Goal: Information Seeking & Learning: Learn about a topic

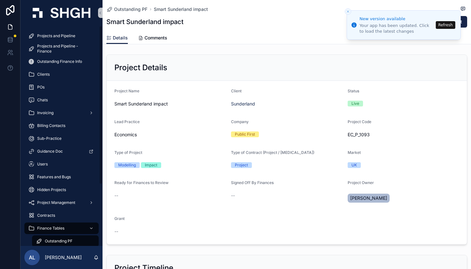
scroll to position [1002, 0]
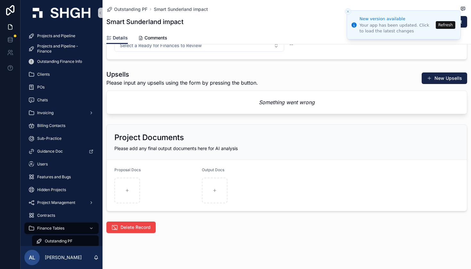
click at [349, 12] on line "Close toast" at bounding box center [348, 12] width 2 height 2
click at [449, 24] on button "Refresh" at bounding box center [446, 25] width 20 height 8
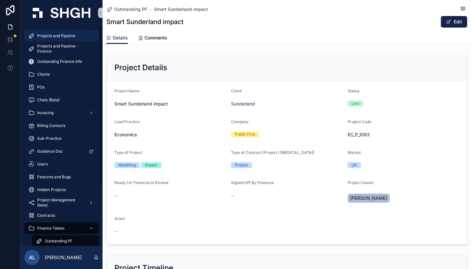
click at [58, 36] on span "Projects and Pipeline" at bounding box center [56, 35] width 38 height 5
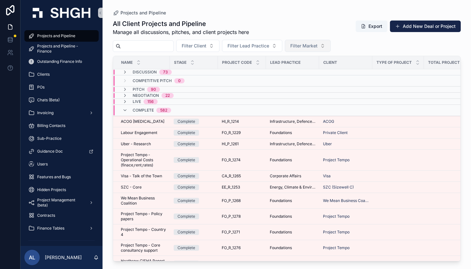
click at [318, 48] on span "Filter Market" at bounding box center [303, 46] width 27 height 6
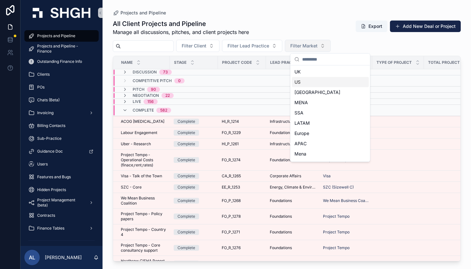
click at [331, 46] on button "Filter Market" at bounding box center [308, 46] width 46 height 12
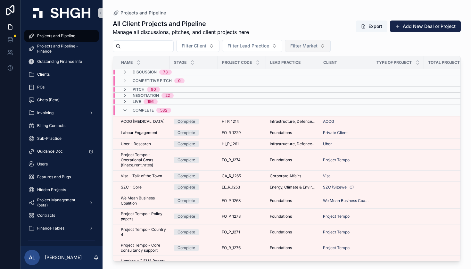
click at [331, 46] on button "Filter Market" at bounding box center [308, 46] width 46 height 12
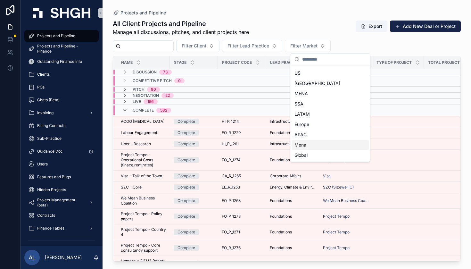
scroll to position [9, 0]
click at [323, 154] on div "Global" at bounding box center [330, 155] width 77 height 10
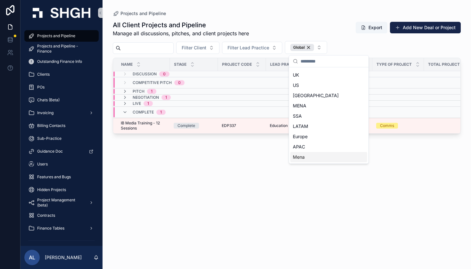
click at [234, 186] on div "All Client Projects and Pipeline Manage all discussions, pitches, and client pr…" at bounding box center [287, 139] width 348 height 244
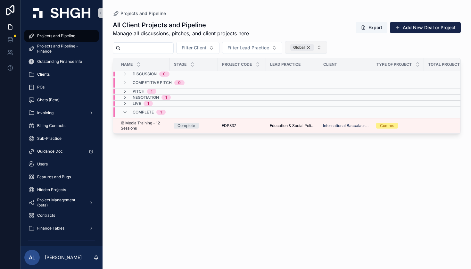
click at [314, 49] on div "Global" at bounding box center [302, 47] width 24 height 7
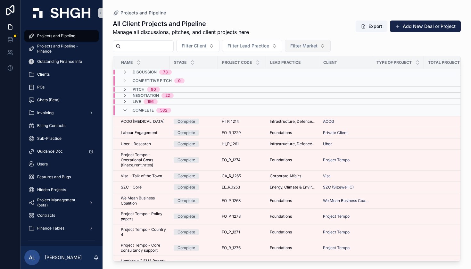
click at [318, 45] on span "Filter Market" at bounding box center [303, 46] width 27 height 6
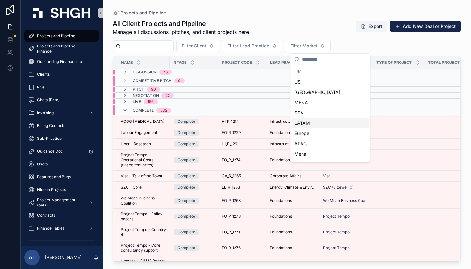
click at [309, 122] on div "LATAM" at bounding box center [330, 123] width 77 height 10
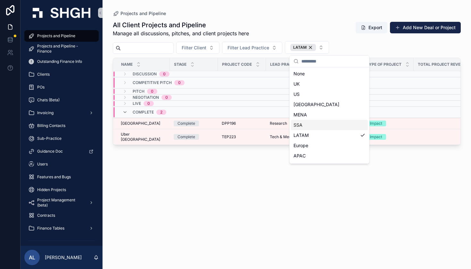
click at [188, 192] on div "All Client Projects and Pipeline Manage all discussions, pitches, and client pr…" at bounding box center [287, 139] width 348 height 244
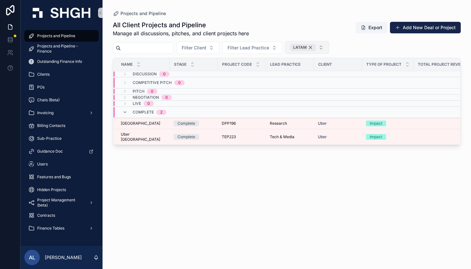
click at [316, 47] on div "LATAM" at bounding box center [303, 47] width 26 height 7
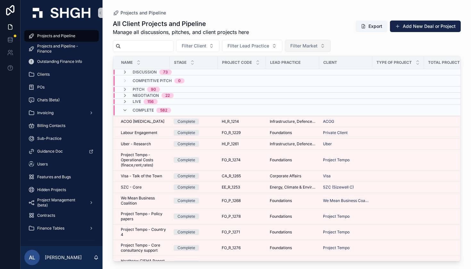
click at [318, 47] on span "Filter Market" at bounding box center [303, 46] width 27 height 6
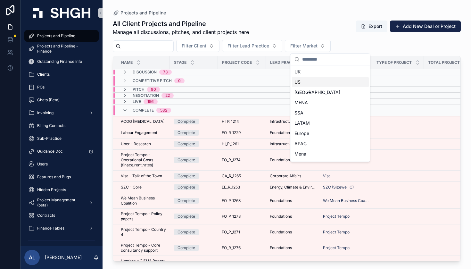
click at [312, 81] on div "US" at bounding box center [330, 82] width 77 height 10
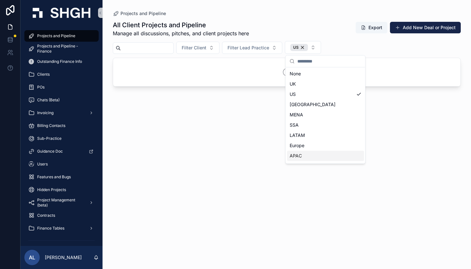
click at [257, 148] on div "All Client Projects and Pipeline Manage all discussions, pitches, and client pr…" at bounding box center [287, 139] width 348 height 244
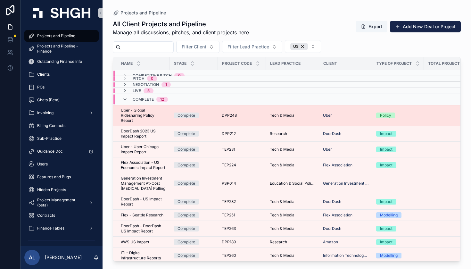
scroll to position [12, 0]
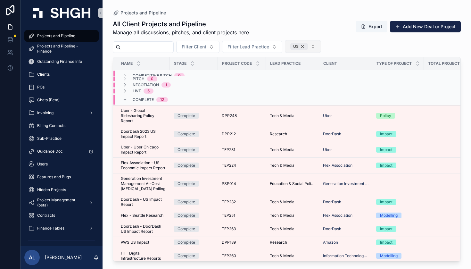
click at [308, 46] on div "US" at bounding box center [299, 46] width 18 height 7
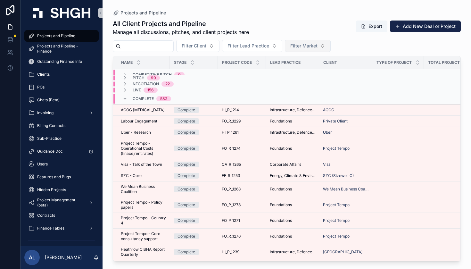
click at [318, 45] on span "Filter Market" at bounding box center [303, 46] width 27 height 6
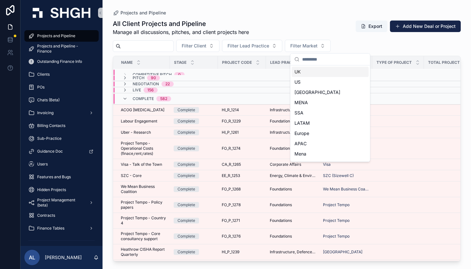
click at [311, 74] on div "UK" at bounding box center [330, 72] width 77 height 10
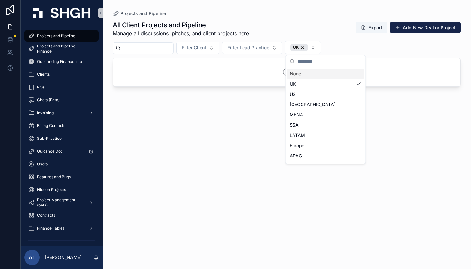
click at [313, 72] on div "None" at bounding box center [325, 74] width 77 height 10
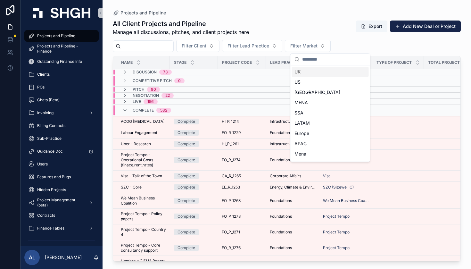
click at [313, 72] on div "UK" at bounding box center [330, 72] width 77 height 10
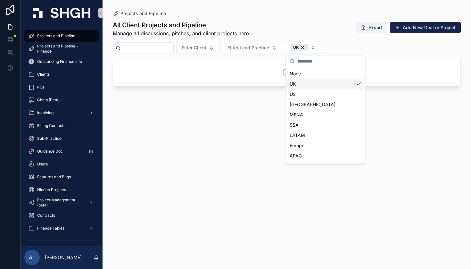
click at [243, 153] on div "All Client Projects and Pipeline Manage all discussions, pitches, and client pr…" at bounding box center [287, 139] width 348 height 244
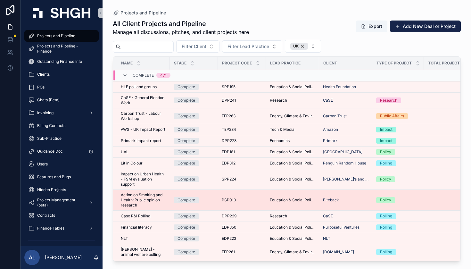
scroll to position [306, 0]
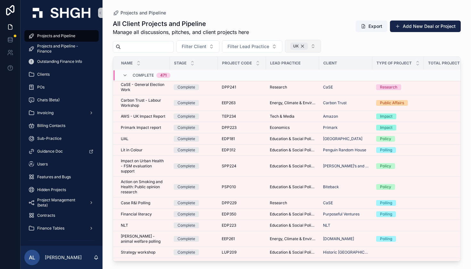
click at [308, 47] on div "UK" at bounding box center [299, 46] width 18 height 7
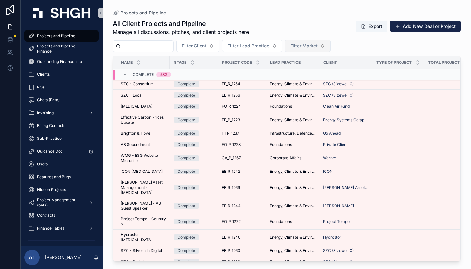
scroll to position [307, 0]
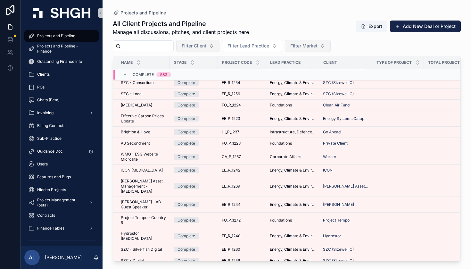
click at [219, 42] on button "Filter Client" at bounding box center [197, 46] width 43 height 12
type input "****"
click at [211, 73] on div "Uber" at bounding box center [220, 72] width 77 height 10
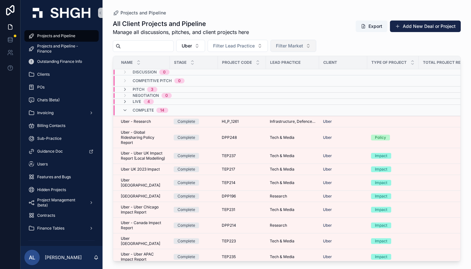
click at [316, 42] on button "Filter Market" at bounding box center [293, 46] width 46 height 12
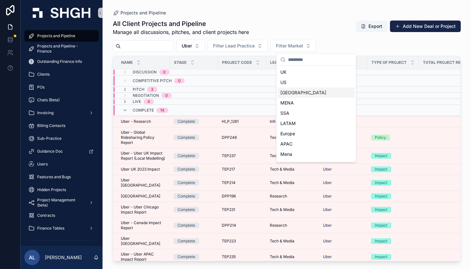
click at [313, 90] on div "[GEOGRAPHIC_DATA]" at bounding box center [316, 92] width 77 height 10
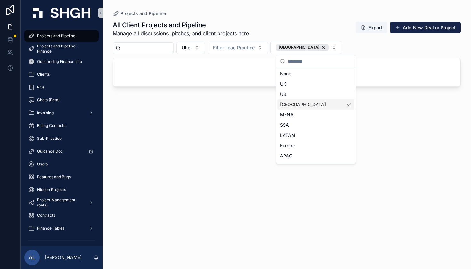
click at [301, 105] on div "[GEOGRAPHIC_DATA]" at bounding box center [315, 104] width 77 height 10
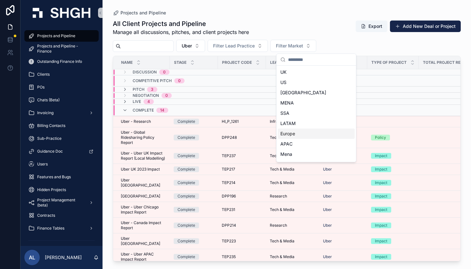
click at [290, 134] on div "Europe" at bounding box center [316, 133] width 77 height 10
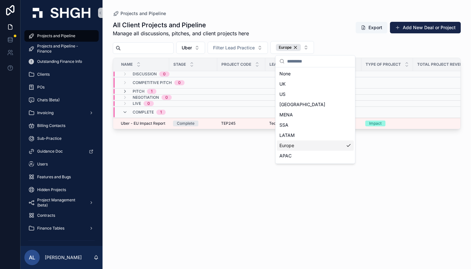
click at [291, 144] on div "Europe" at bounding box center [315, 145] width 77 height 10
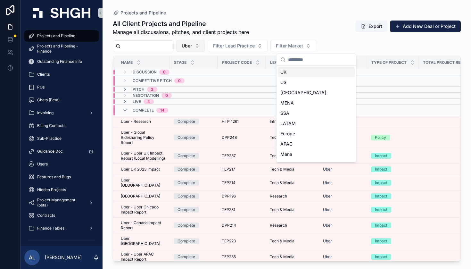
click at [192, 45] on span "Uber" at bounding box center [187, 46] width 10 height 6
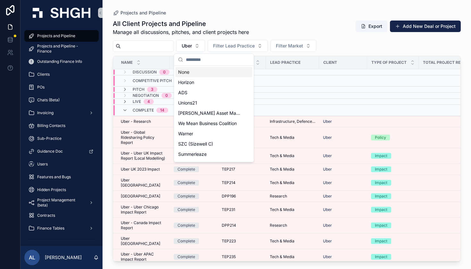
click at [203, 60] on input "scrollable content" at bounding box center [218, 60] width 64 height 12
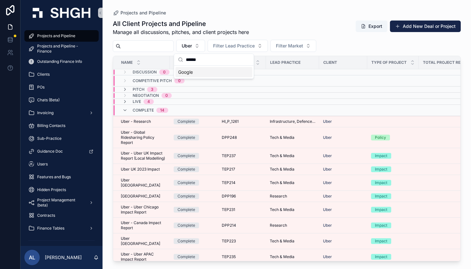
type input "******"
click at [208, 70] on div "Google" at bounding box center [214, 72] width 77 height 10
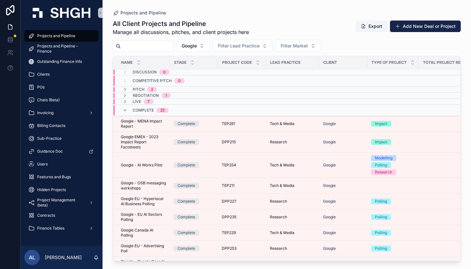
click at [308, 47] on span "Filter Market" at bounding box center [294, 46] width 27 height 6
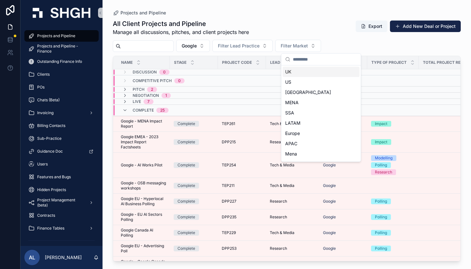
click at [302, 72] on div "UK" at bounding box center [321, 72] width 77 height 10
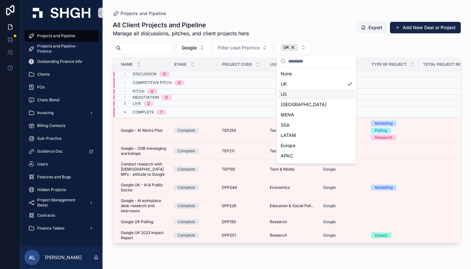
click at [105, 150] on div "Projects and Pipeline All Client Projects and Pipeline Manage all discussions, …" at bounding box center [287, 130] width 368 height 261
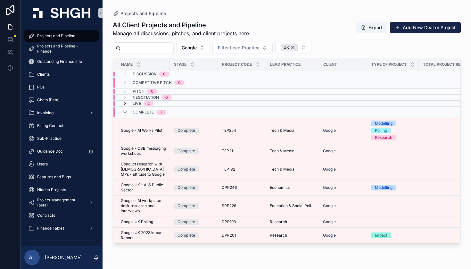
click at [124, 102] on icon "scrollable content" at bounding box center [124, 103] width 5 height 5
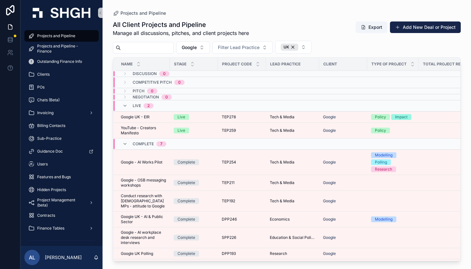
click at [124, 102] on div "Live 2" at bounding box center [137, 106] width 31 height 10
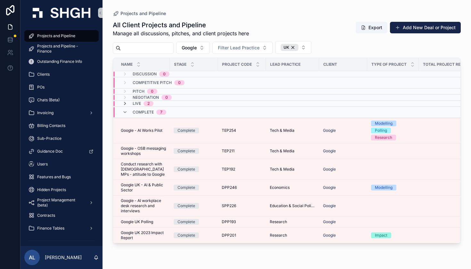
click at [125, 103] on icon "scrollable content" at bounding box center [124, 103] width 5 height 5
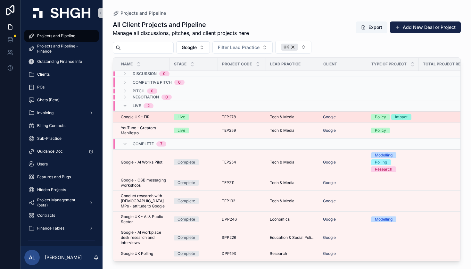
click at [129, 116] on span "Google UK - EIR" at bounding box center [135, 116] width 29 height 5
